Goal: Transaction & Acquisition: Purchase product/service

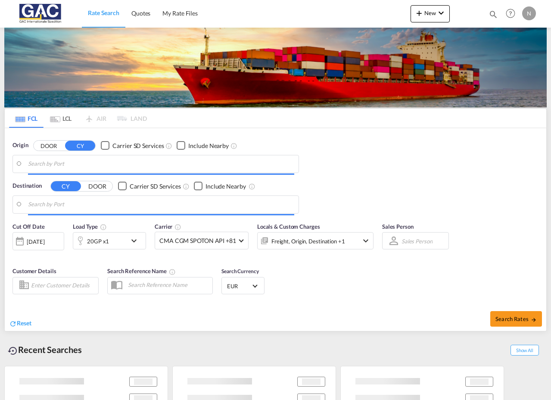
type input "Hamburg, DEHAM"
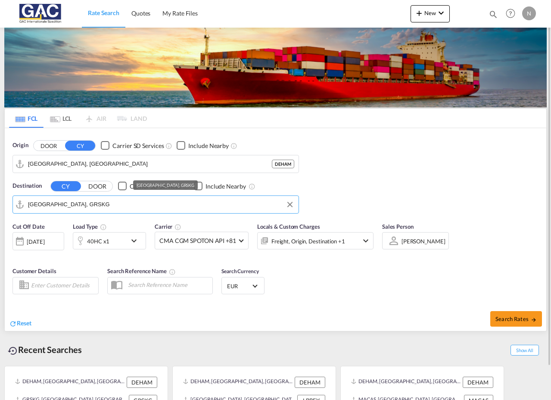
click at [94, 205] on input "Thessaloniki, GRSKG" at bounding box center [161, 204] width 266 height 13
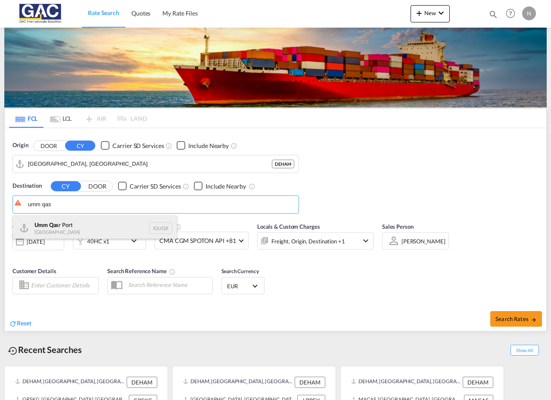
click at [70, 223] on div "Umm Qas r Port Iraq IQUQR" at bounding box center [95, 228] width 164 height 26
type input "Umm Qasr Port, IQUQR"
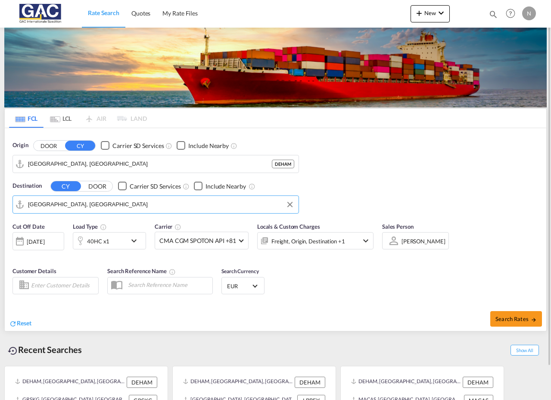
click at [114, 244] on div "40HC x1" at bounding box center [99, 240] width 53 height 17
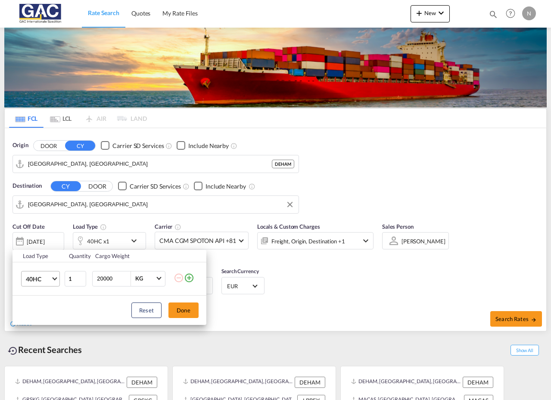
click at [44, 279] on span "40HC" at bounding box center [38, 279] width 25 height 9
click at [46, 235] on md-option "20GP" at bounding box center [48, 237] width 59 height 21
drag, startPoint x: 189, startPoint y: 310, endPoint x: 206, endPoint y: 309, distance: 17.3
click at [191, 310] on button "Done" at bounding box center [184, 310] width 30 height 16
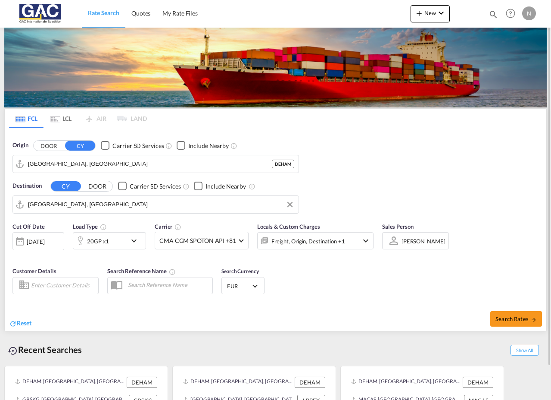
click at [544, 319] on div "Search Rates" at bounding box center [412, 318] width 269 height 25
click at [530, 318] on span "Search Rates" at bounding box center [516, 318] width 41 height 7
type input "DEHAM to IQUQR / 13 Aug 2025"
